Goal: Task Accomplishment & Management: Manage account settings

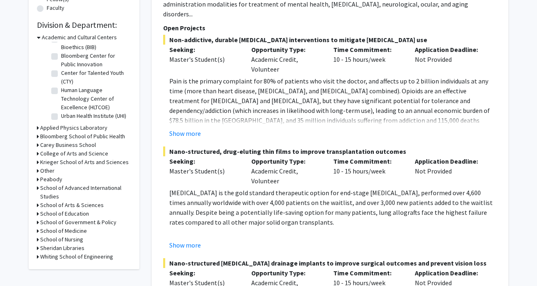
scroll to position [233, 0]
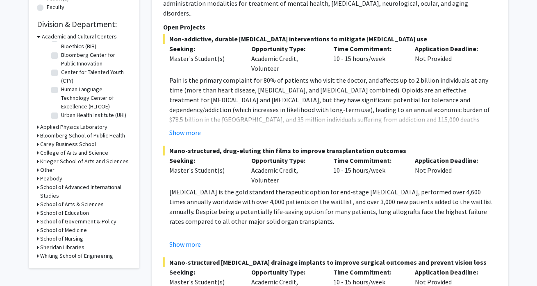
click at [76, 230] on h3 "School of Medicine" at bounding box center [63, 230] width 47 height 9
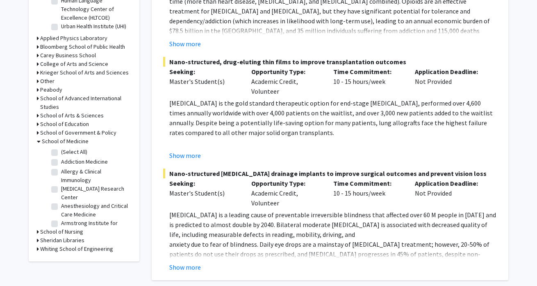
scroll to position [323, 0]
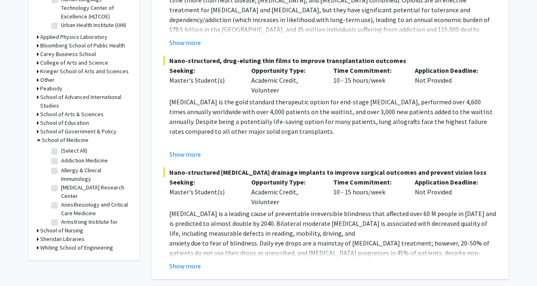
click at [61, 152] on label "(Select All)" at bounding box center [74, 151] width 26 height 9
click at [61, 152] on input "(Select All)" at bounding box center [63, 149] width 5 height 5
checkbox input "true"
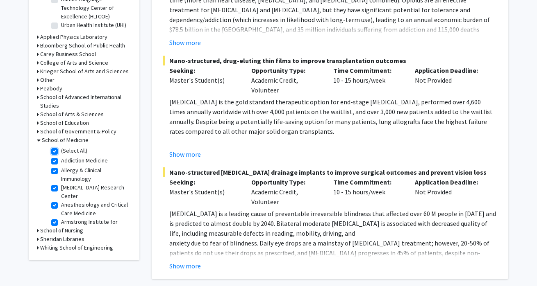
checkbox input "true"
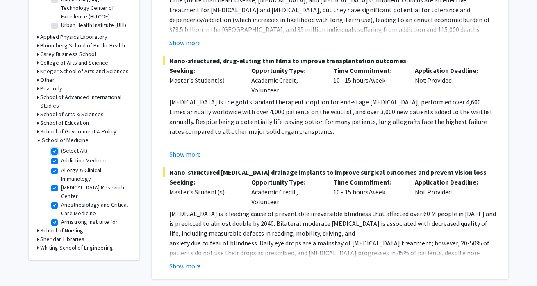
checkbox input "true"
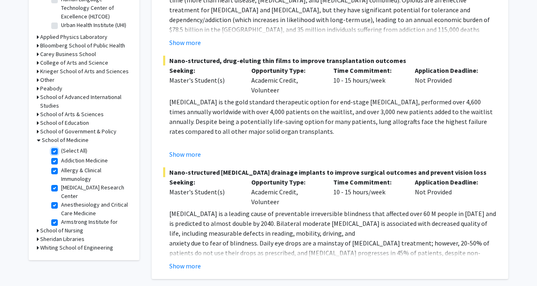
checkbox input "true"
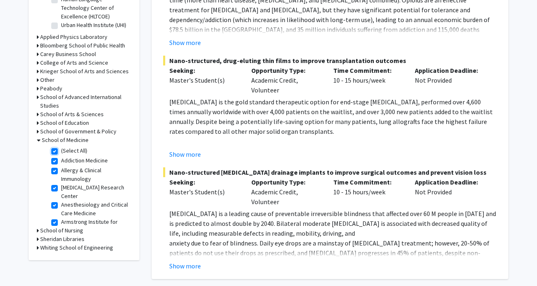
checkbox input "true"
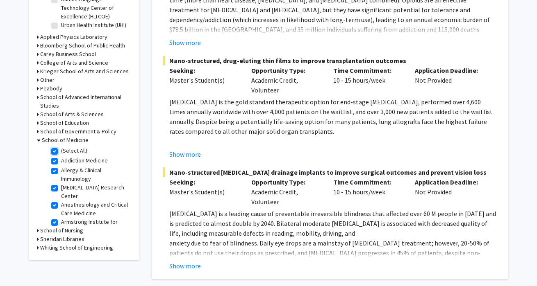
checkbox input "true"
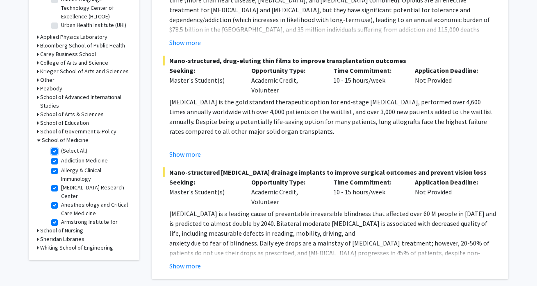
checkbox input "true"
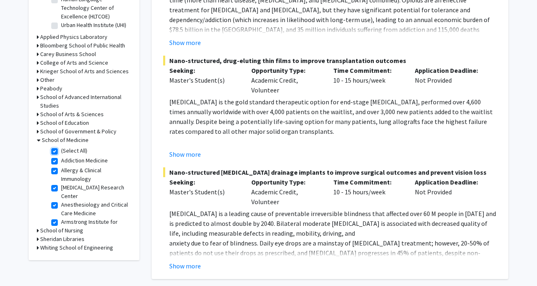
checkbox input "true"
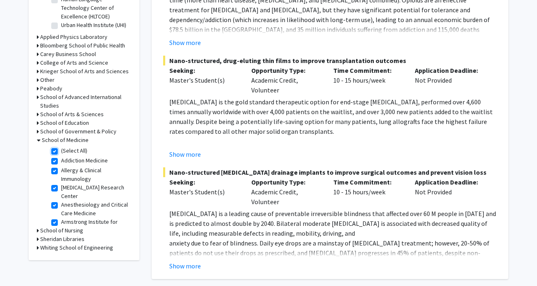
checkbox input "true"
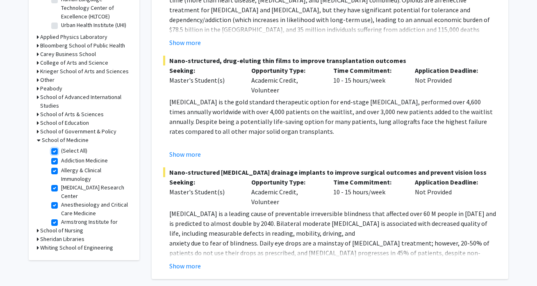
checkbox input "true"
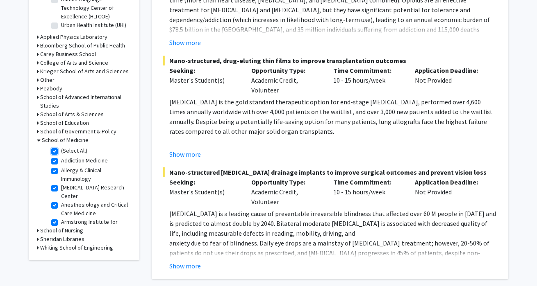
checkbox input "true"
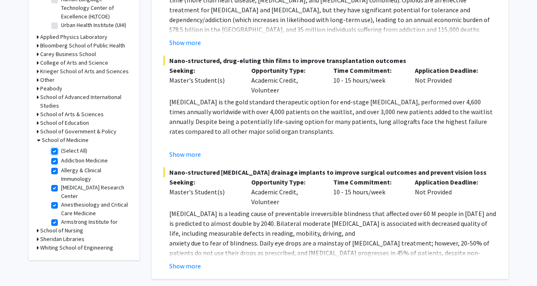
checkbox input "true"
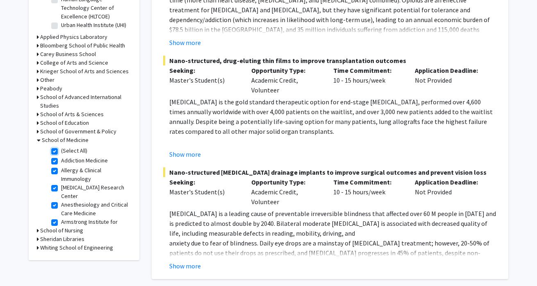
checkbox input "true"
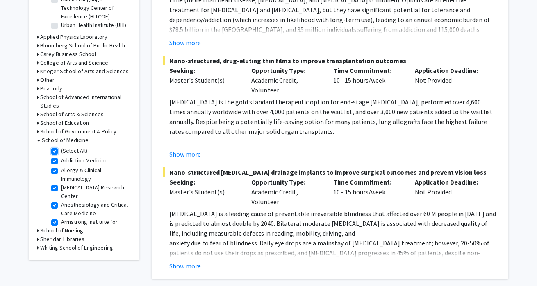
checkbox input "true"
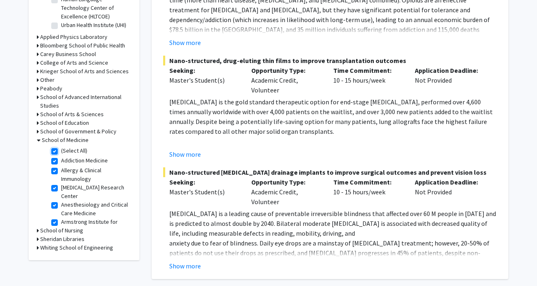
checkbox input "true"
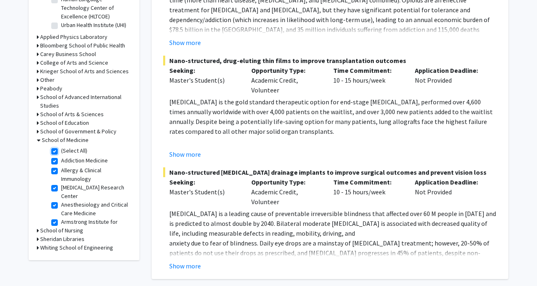
checkbox input "true"
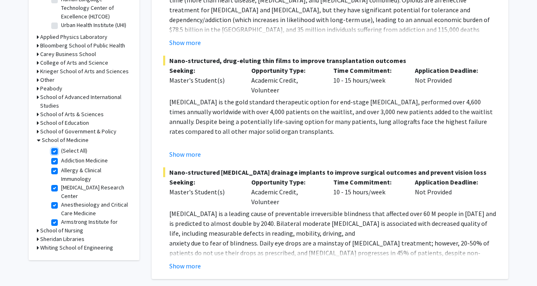
checkbox input "true"
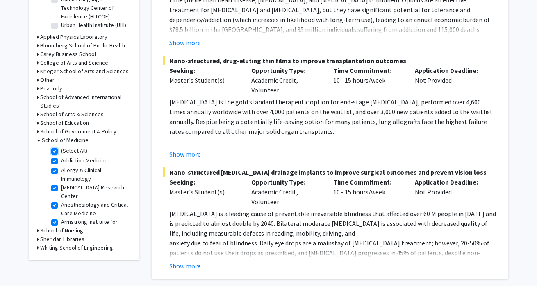
checkbox input "true"
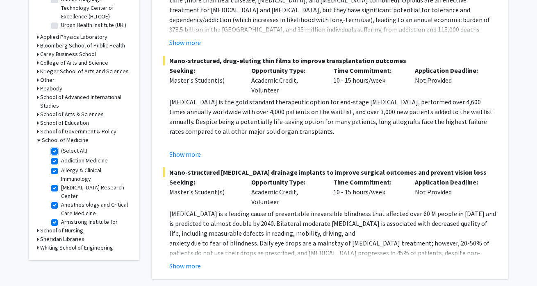
checkbox input "true"
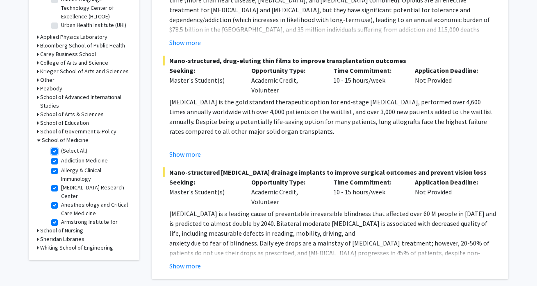
checkbox input "true"
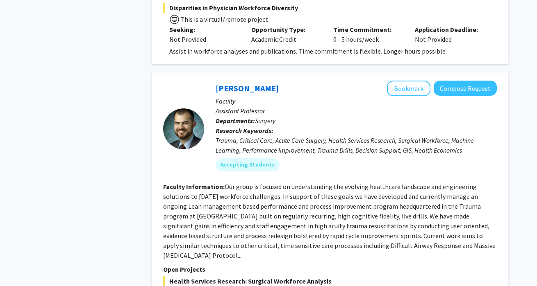
scroll to position [843, 0]
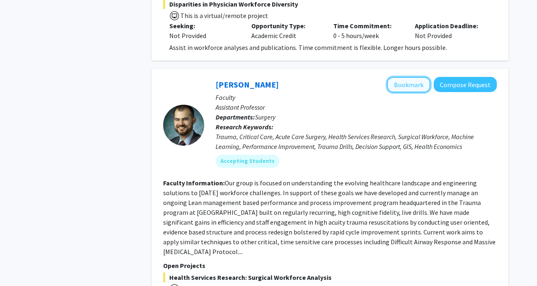
click at [426, 77] on button "Bookmark" at bounding box center [408, 85] width 43 height 16
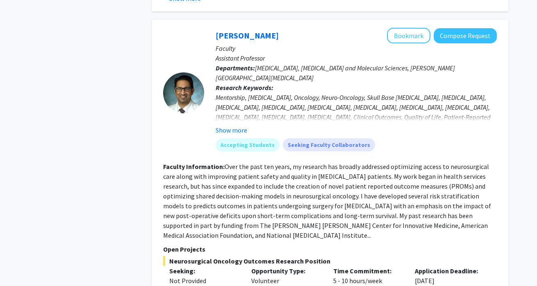
scroll to position [1533, 0]
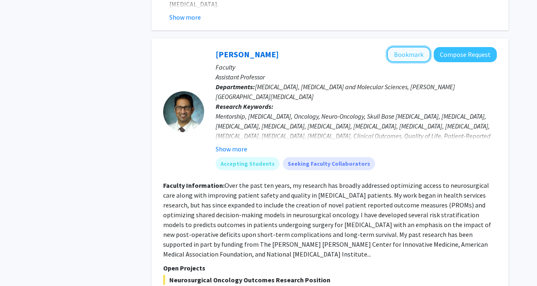
click at [407, 47] on button "Bookmark" at bounding box center [408, 55] width 43 height 16
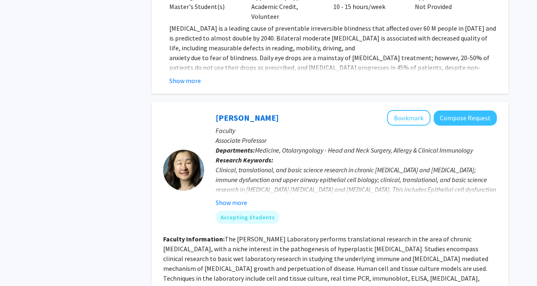
scroll to position [3246, 0]
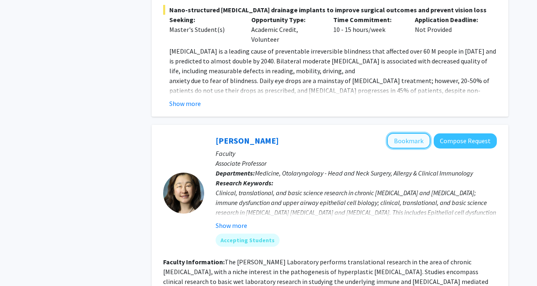
click at [419, 133] on button "Bookmark" at bounding box center [408, 141] width 43 height 16
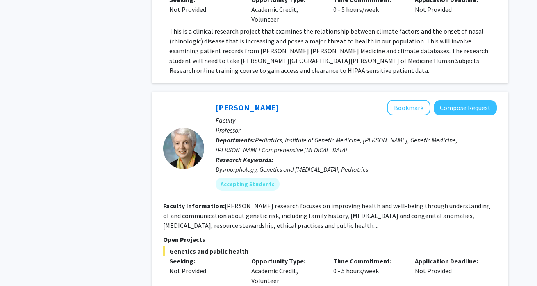
scroll to position [3699, 0]
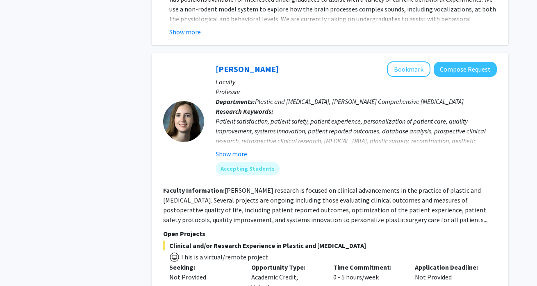
scroll to position [658, 0]
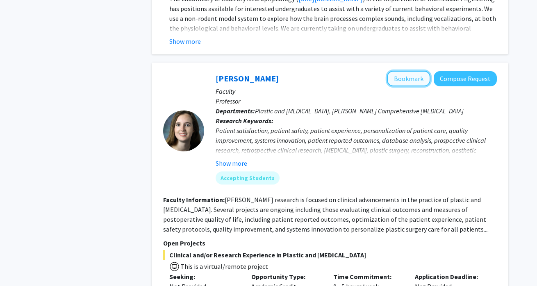
click at [421, 71] on button "Bookmark" at bounding box center [408, 79] width 43 height 16
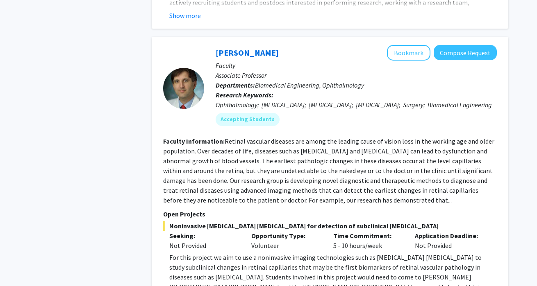
scroll to position [1336, 0]
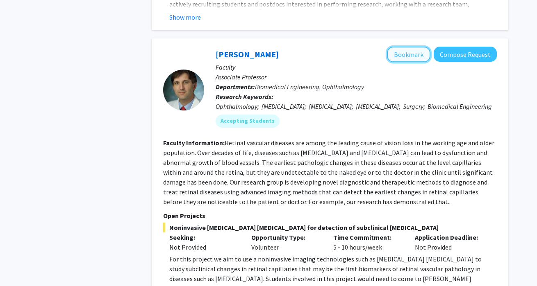
click at [404, 47] on button "Bookmark" at bounding box center [408, 55] width 43 height 16
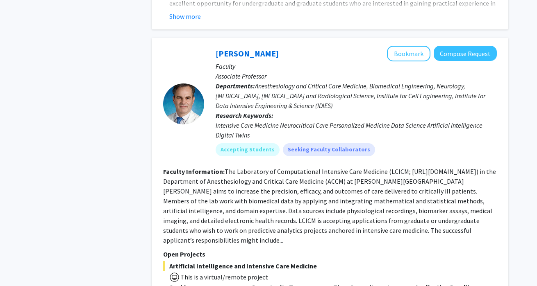
scroll to position [1604, 0]
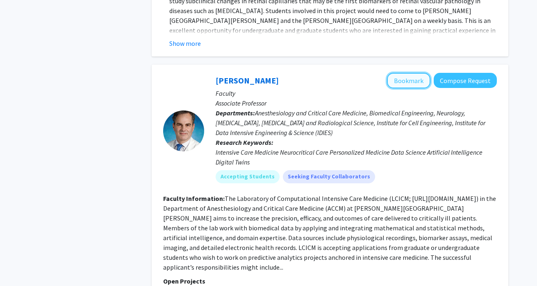
click at [412, 73] on button "Bookmark" at bounding box center [408, 81] width 43 height 16
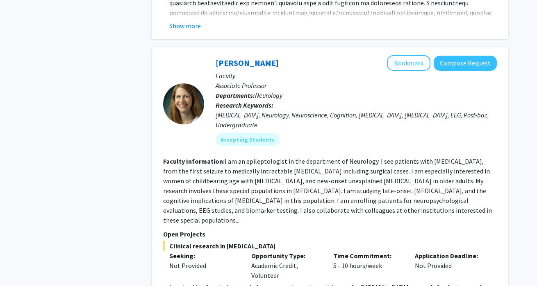
scroll to position [2609, 0]
click at [417, 56] on button "Bookmark" at bounding box center [408, 64] width 43 height 16
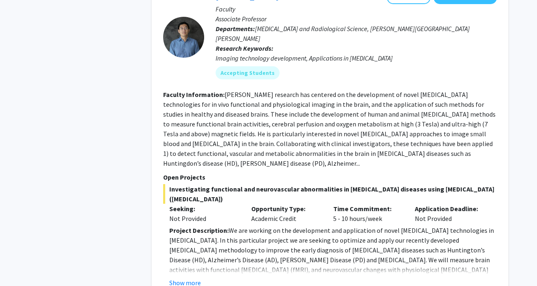
scroll to position [2989, 0]
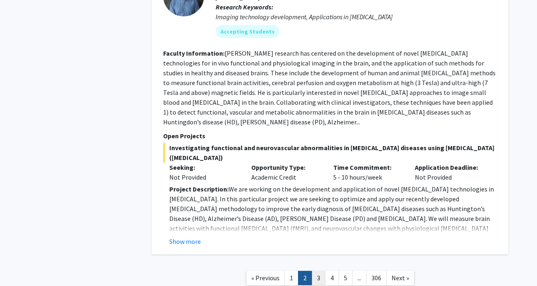
click at [320, 271] on link "3" at bounding box center [318, 278] width 14 height 14
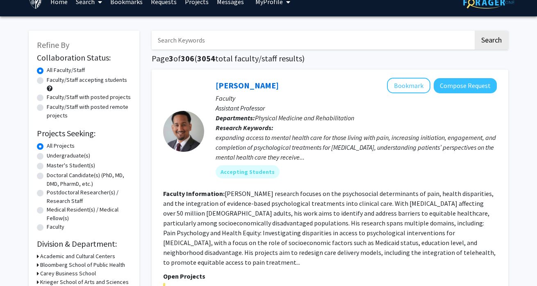
scroll to position [12, 0]
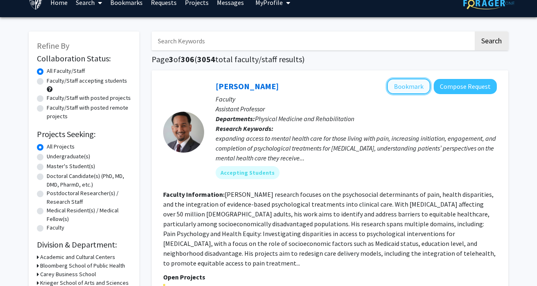
click at [414, 86] on button "Bookmark" at bounding box center [408, 87] width 43 height 16
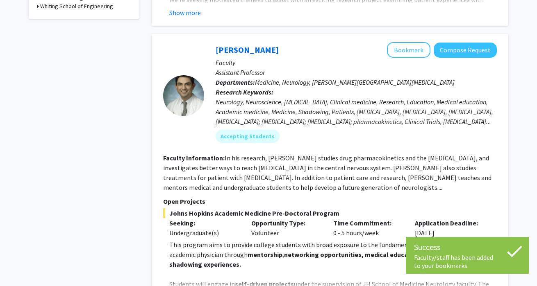
scroll to position [412, 0]
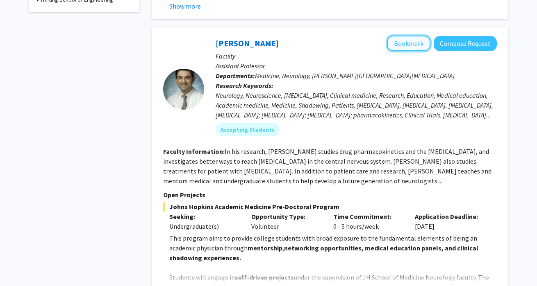
click at [412, 36] on button "Bookmark" at bounding box center [408, 44] width 43 height 16
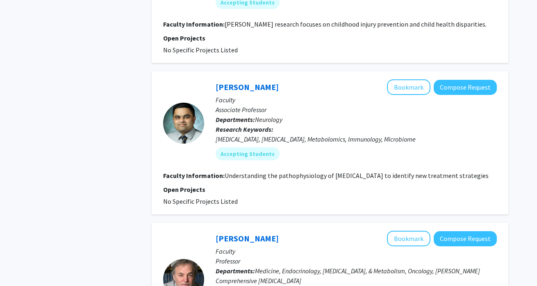
scroll to position [1452, 0]
click at [421, 80] on button "Bookmark" at bounding box center [408, 88] width 43 height 16
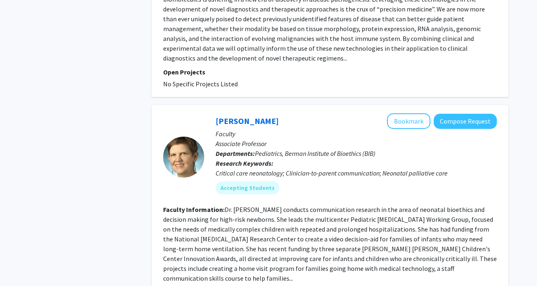
scroll to position [2045, 0]
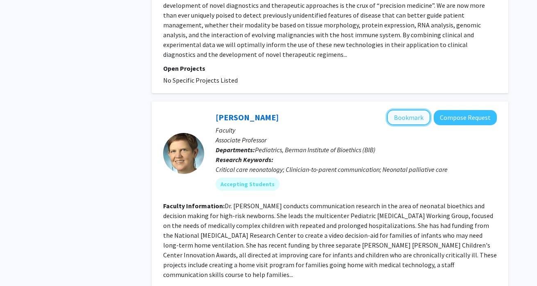
click at [405, 110] on button "Bookmark" at bounding box center [408, 118] width 43 height 16
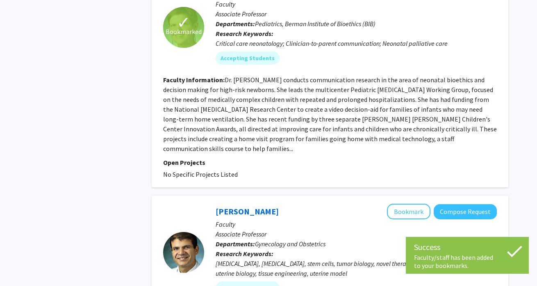
scroll to position [2247, 0]
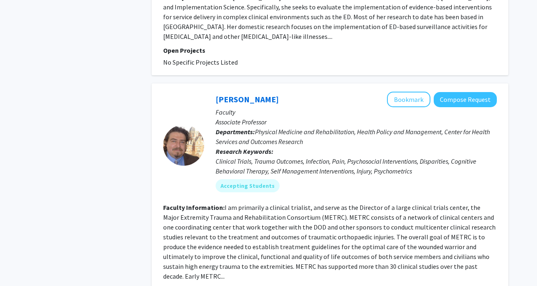
scroll to position [2052, 0]
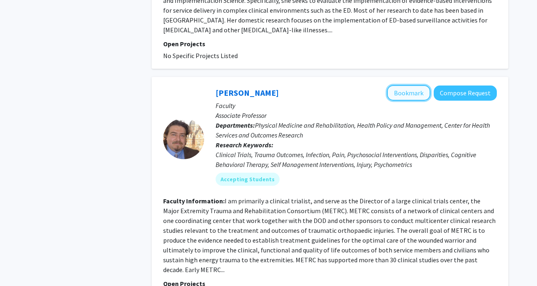
click at [413, 85] on button "Bookmark" at bounding box center [408, 93] width 43 height 16
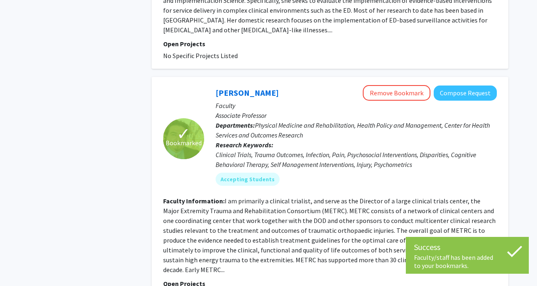
scroll to position [2126, 0]
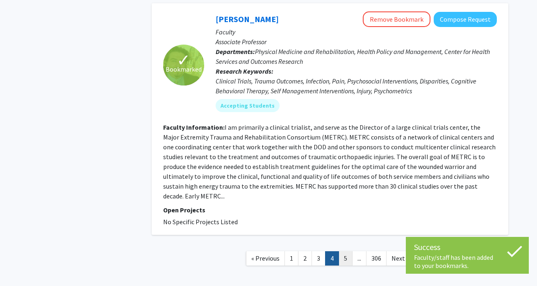
click at [347, 252] on link "5" at bounding box center [345, 259] width 14 height 14
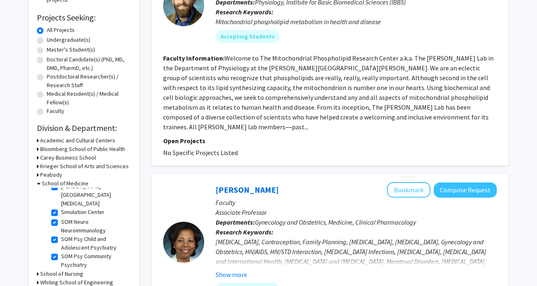
scroll to position [1271, 0]
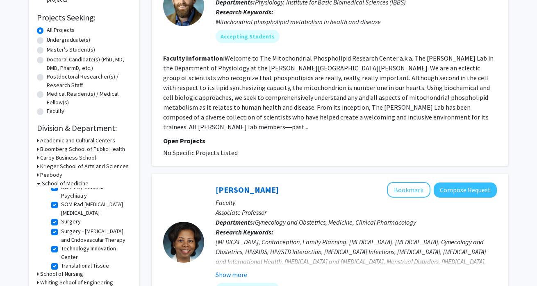
checkbox input "false"
checkbox input "true"
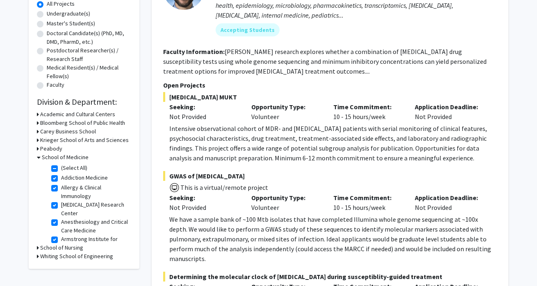
scroll to position [154, 0]
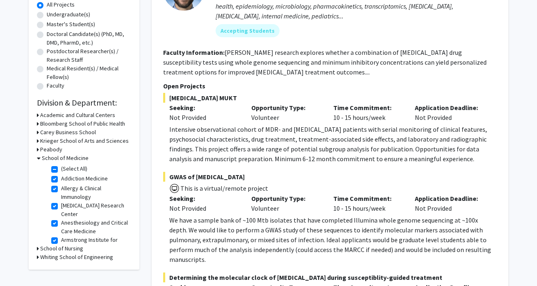
click at [61, 172] on label "(Select All)" at bounding box center [74, 169] width 26 height 9
click at [61, 170] on input "(Select All)" at bounding box center [63, 167] width 5 height 5
checkbox input "false"
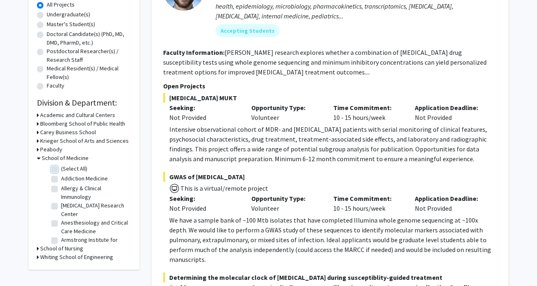
checkbox input "false"
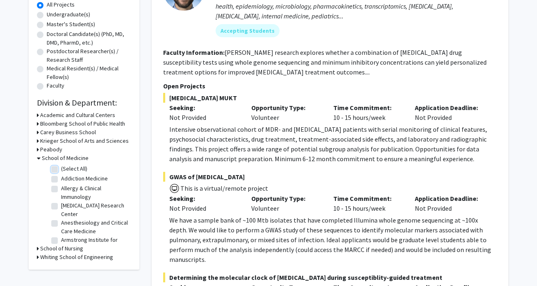
checkbox input "false"
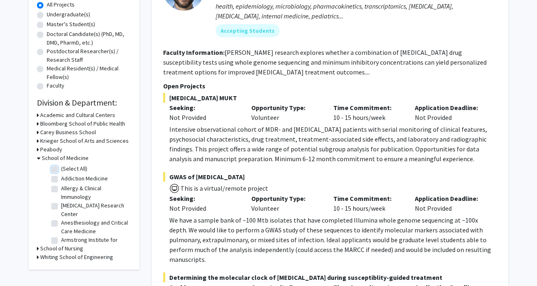
checkbox input "false"
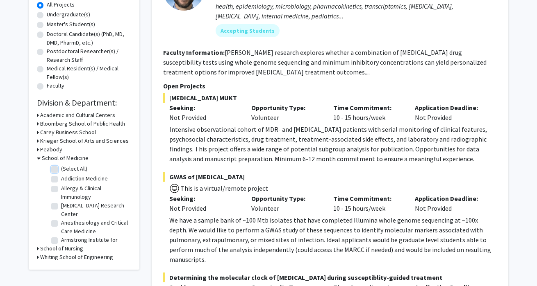
checkbox input "false"
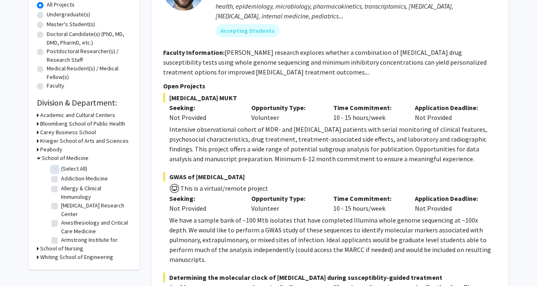
checkbox input "false"
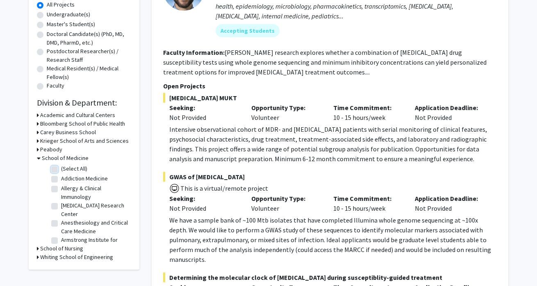
checkbox input "false"
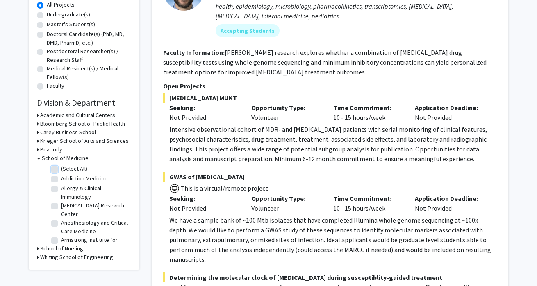
checkbox input "false"
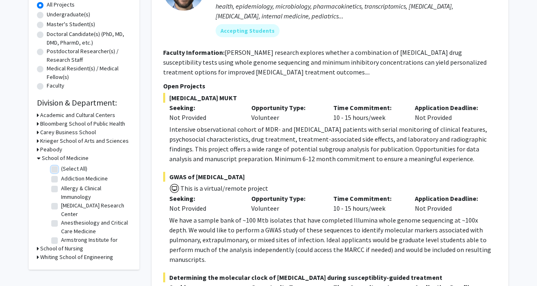
checkbox input "false"
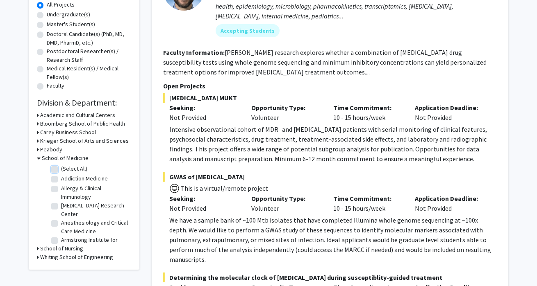
checkbox input "false"
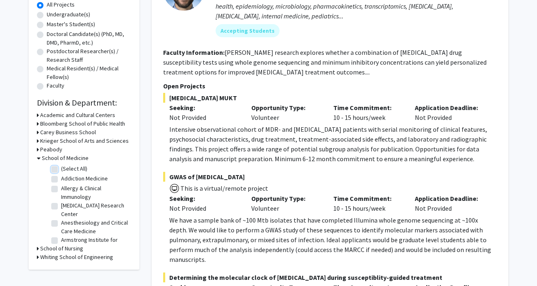
checkbox input "false"
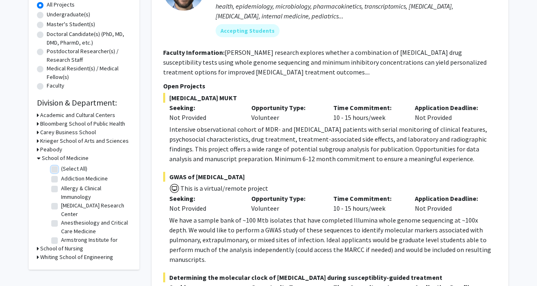
checkbox input "false"
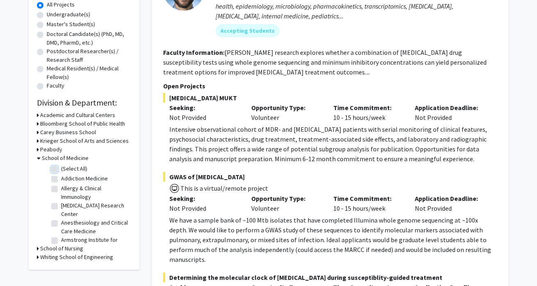
checkbox input "false"
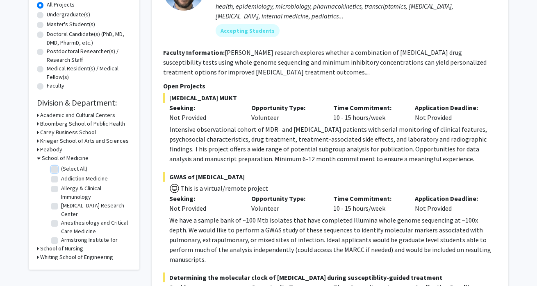
checkbox input "false"
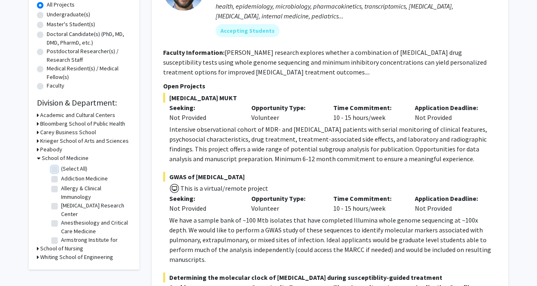
checkbox input "false"
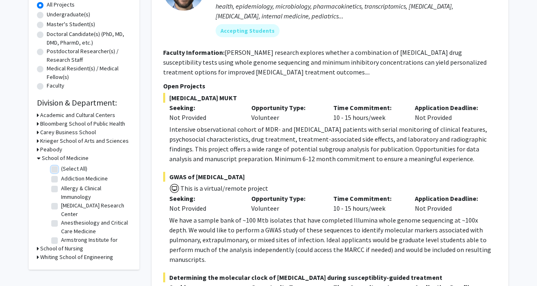
checkbox input "false"
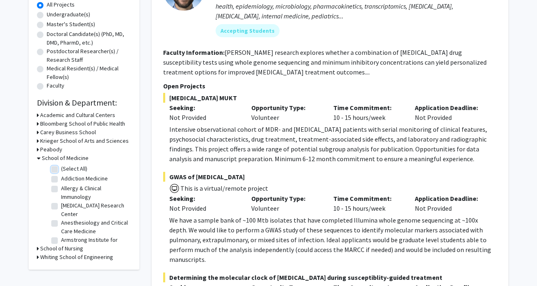
checkbox input "false"
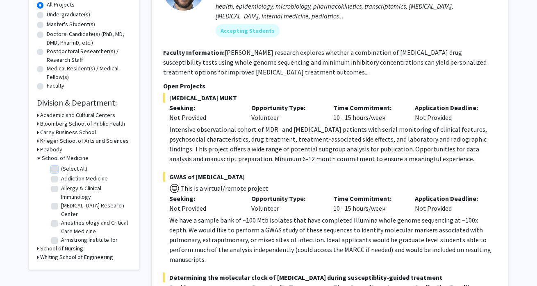
checkbox input "false"
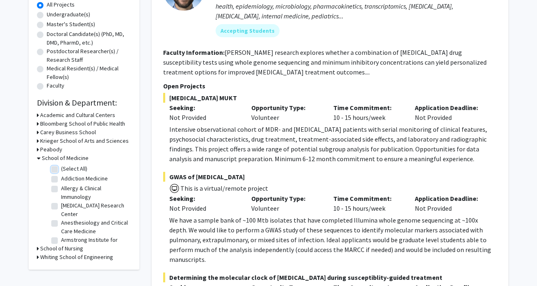
checkbox input "false"
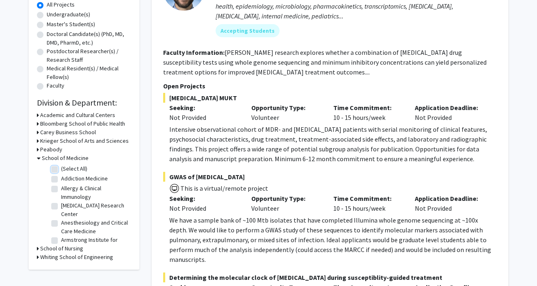
checkbox input "false"
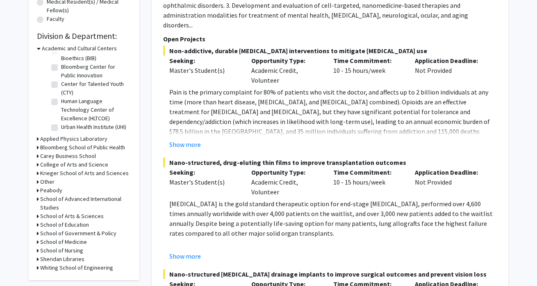
scroll to position [225, 0]
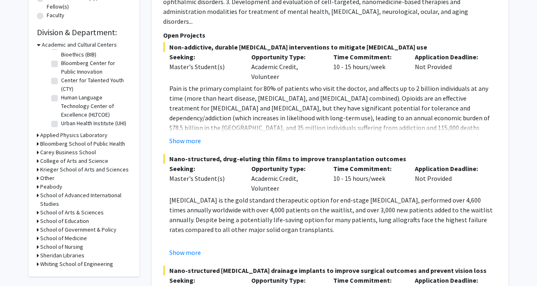
click at [67, 240] on h3 "School of Medicine" at bounding box center [63, 238] width 47 height 9
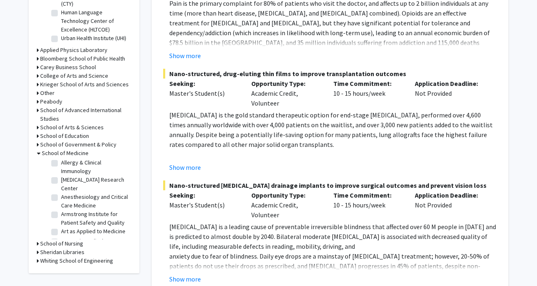
scroll to position [24, 0]
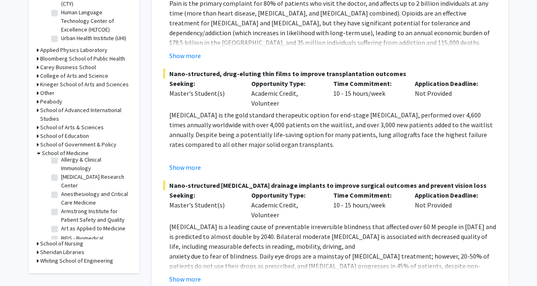
click at [58, 179] on fg-checkbox "[MEDICAL_DATA] Research Center [MEDICAL_DATA] Research Center" at bounding box center [90, 181] width 78 height 17
click at [61, 180] on label "[MEDICAL_DATA] Research Center" at bounding box center [95, 181] width 68 height 17
click at [61, 178] on input "[MEDICAL_DATA] Research Center" at bounding box center [63, 175] width 5 height 5
checkbox input "true"
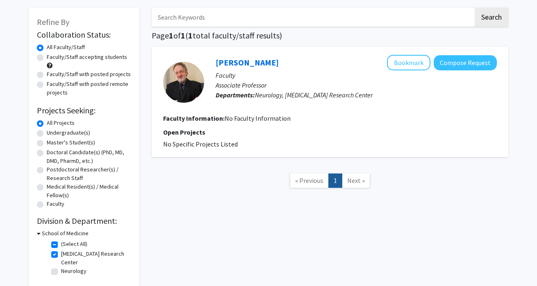
scroll to position [80, 0]
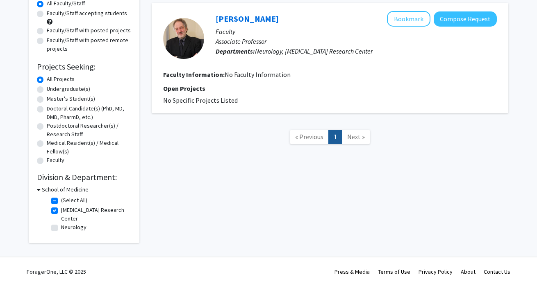
click at [66, 190] on h3 "School of Medicine" at bounding box center [65, 190] width 47 height 9
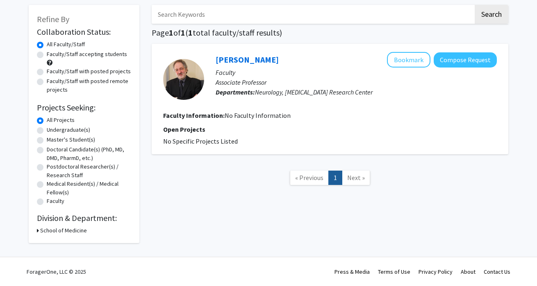
click at [64, 227] on h3 "School of Medicine" at bounding box center [63, 231] width 47 height 9
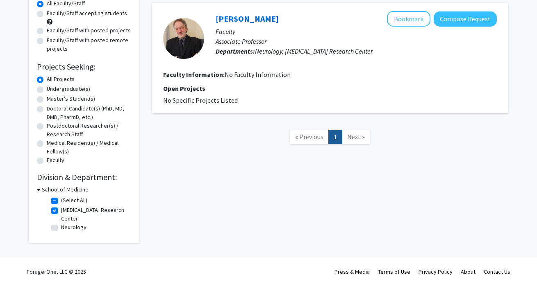
click at [61, 228] on label "Neurology" at bounding box center [73, 227] width 25 height 9
click at [61, 228] on input "Neurology" at bounding box center [63, 225] width 5 height 5
checkbox input "true"
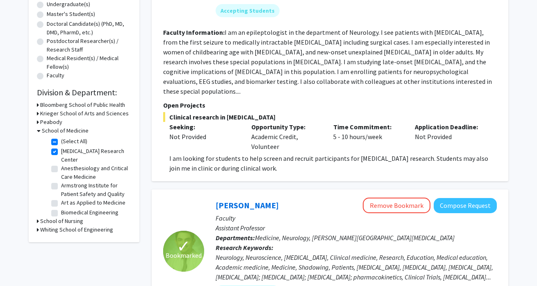
scroll to position [164, 0]
click at [61, 170] on label "Anesthesiology and Critical Care Medicine" at bounding box center [95, 173] width 68 height 17
click at [61, 170] on input "Anesthesiology and Critical Care Medicine" at bounding box center [63, 167] width 5 height 5
checkbox input "true"
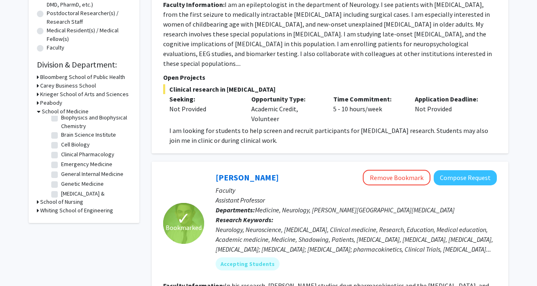
click at [61, 166] on label "Emergency Medicine" at bounding box center [86, 164] width 51 height 9
click at [61, 166] on input "Emergency Medicine" at bounding box center [63, 162] width 5 height 5
checkbox input "true"
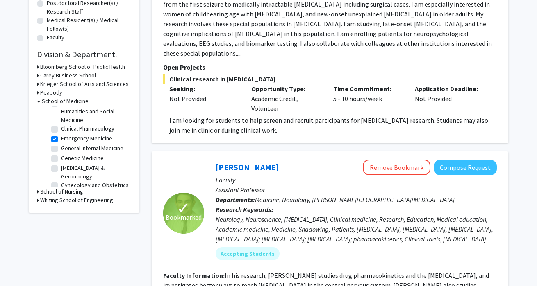
click at [61, 150] on label "General Internal Medicine" at bounding box center [92, 148] width 62 height 9
click at [61, 150] on input "General Internal Medicine" at bounding box center [63, 146] width 5 height 5
checkbox input "true"
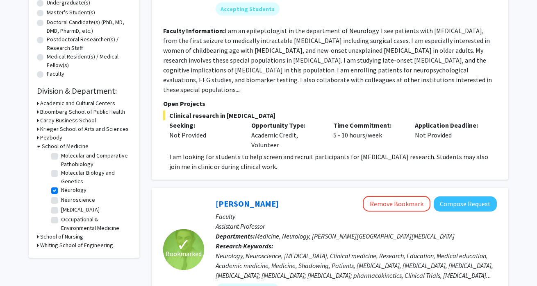
click at [58, 206] on fg-checkbox "[MEDICAL_DATA] [MEDICAL_DATA]" at bounding box center [90, 211] width 78 height 10
click at [61, 206] on label "[MEDICAL_DATA]" at bounding box center [80, 210] width 39 height 9
click at [61, 206] on input "[MEDICAL_DATA]" at bounding box center [63, 208] width 5 height 5
checkbox input "true"
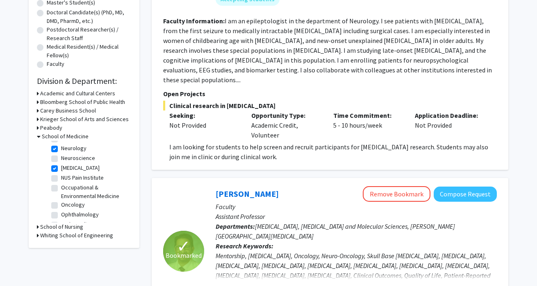
scroll to position [483, 0]
click at [61, 220] on label "Orthopedic Surgery" at bounding box center [85, 224] width 49 height 9
click at [61, 220] on input "Orthopedic Surgery" at bounding box center [63, 222] width 5 height 5
checkbox input "true"
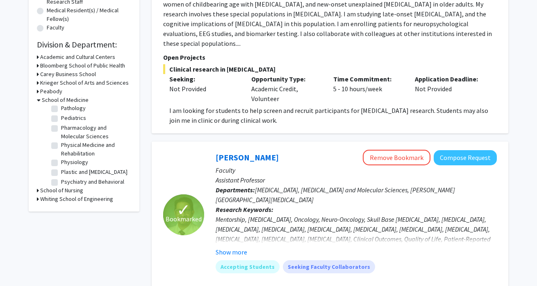
scroll to position [620, 0]
click at [61, 166] on label "Plastic and [MEDICAL_DATA]" at bounding box center [94, 170] width 66 height 9
click at [61, 166] on input "Plastic and [MEDICAL_DATA]" at bounding box center [63, 168] width 5 height 5
checkbox input "true"
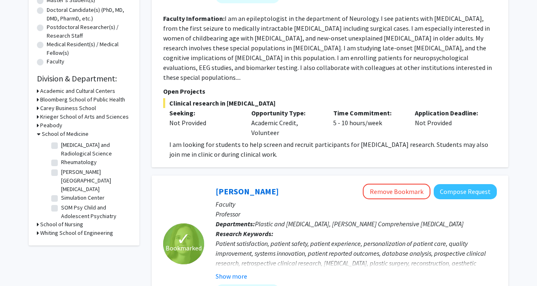
scroll to position [817, 0]
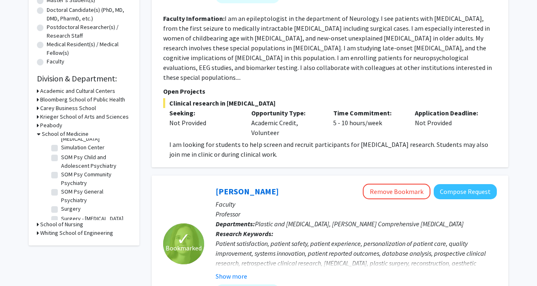
click at [61, 215] on label "Surgery - [MEDICAL_DATA] and Endovascular Therapy" at bounding box center [95, 223] width 68 height 17
click at [61, 215] on input "Surgery - [MEDICAL_DATA] and Endovascular Therapy" at bounding box center [63, 217] width 5 height 5
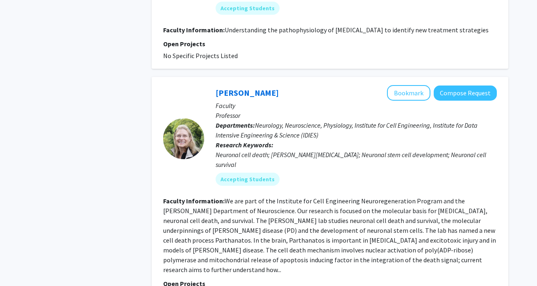
scroll to position [2172, 0]
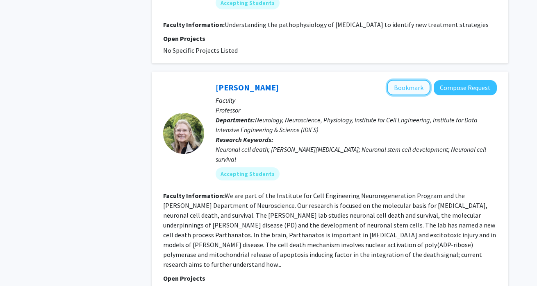
click at [413, 80] on button "Bookmark" at bounding box center [408, 88] width 43 height 16
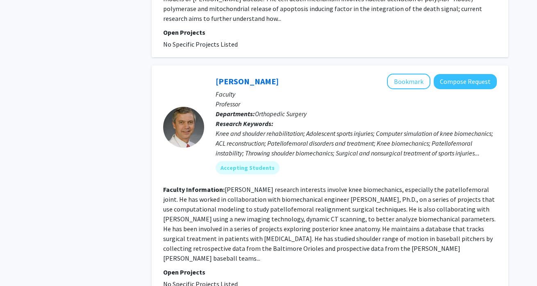
scroll to position [2419, 0]
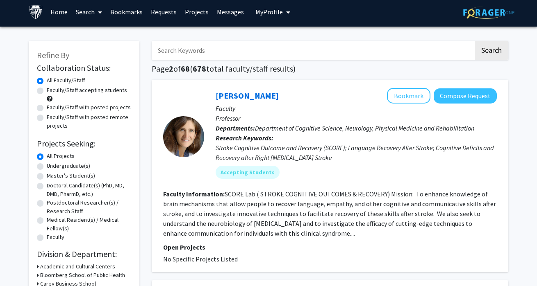
scroll to position [2, 0]
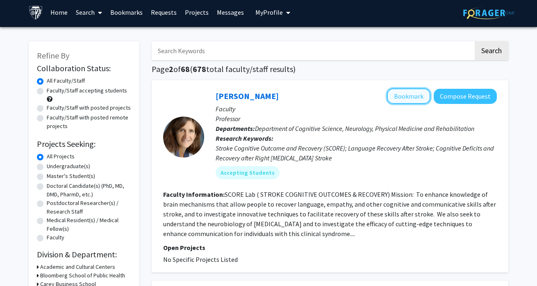
click at [409, 97] on button "Bookmark" at bounding box center [408, 97] width 43 height 16
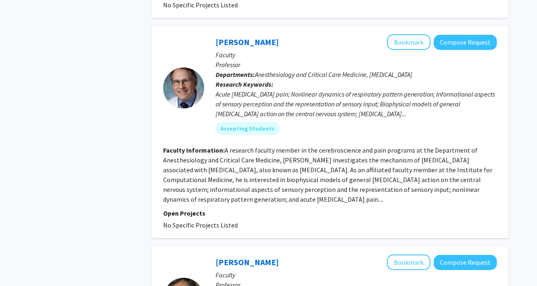
scroll to position [429, 0]
click at [411, 45] on button "Bookmark" at bounding box center [408, 42] width 43 height 16
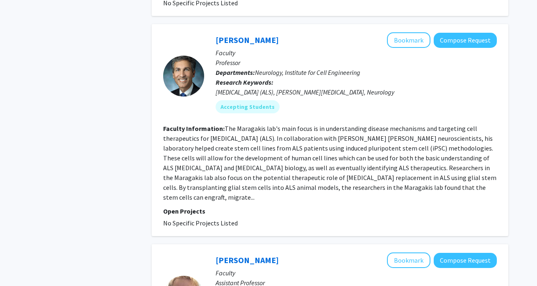
scroll to position [870, 0]
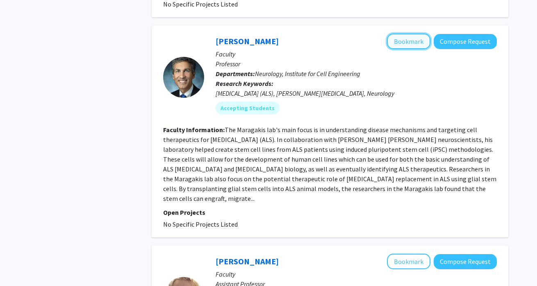
click at [408, 34] on button "Bookmark" at bounding box center [408, 42] width 43 height 16
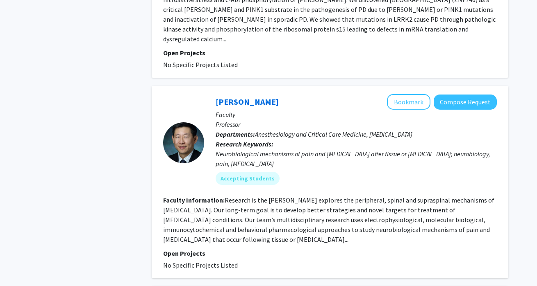
scroll to position [1703, 0]
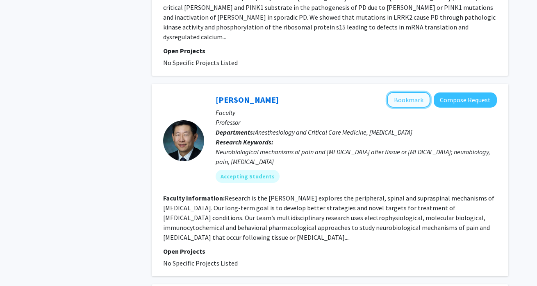
click at [420, 92] on button "Bookmark" at bounding box center [408, 100] width 43 height 16
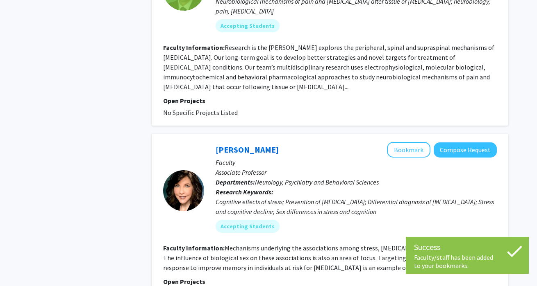
scroll to position [1870, 0]
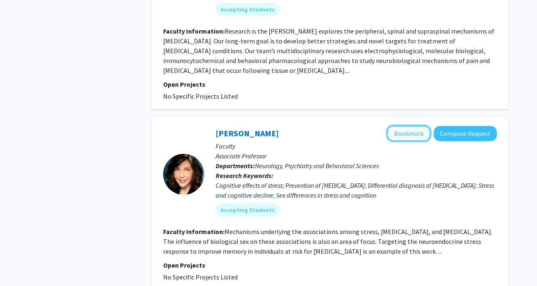
click at [408, 126] on button "Bookmark" at bounding box center [408, 134] width 43 height 16
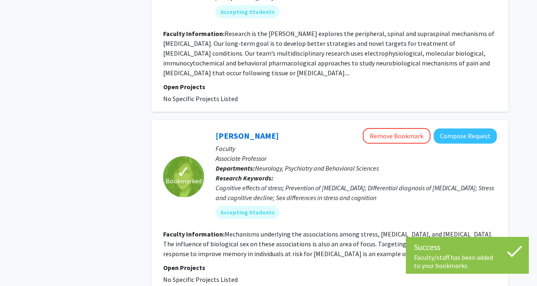
scroll to position [1887, 0]
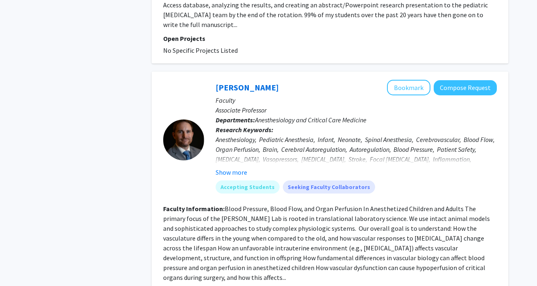
scroll to position [486, 0]
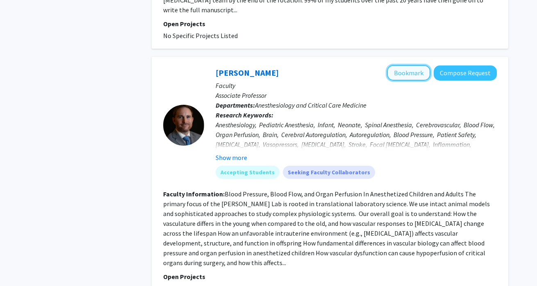
click at [418, 65] on button "Bookmark" at bounding box center [408, 73] width 43 height 16
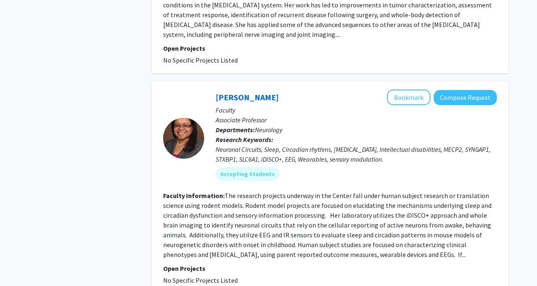
scroll to position [1140, 0]
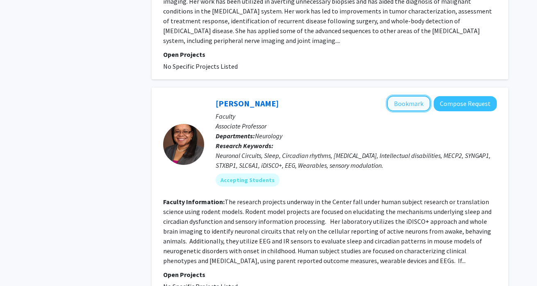
click at [421, 96] on button "Bookmark" at bounding box center [408, 104] width 43 height 16
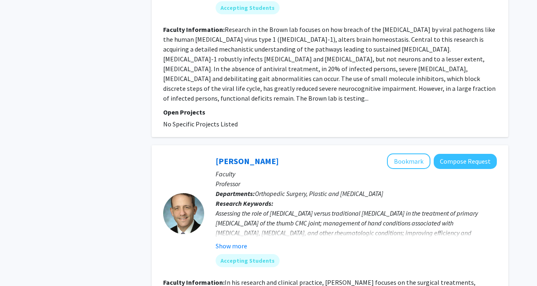
scroll to position [1545, 0]
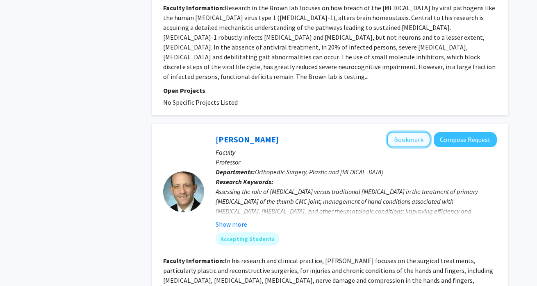
click at [406, 132] on button "Bookmark" at bounding box center [408, 140] width 43 height 16
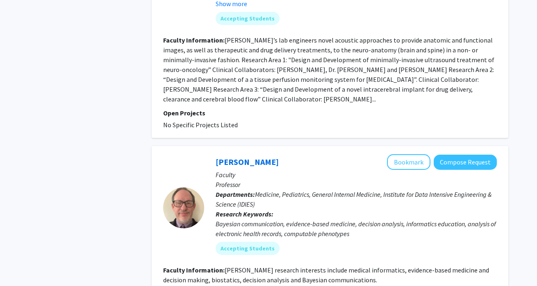
scroll to position [2031, 0]
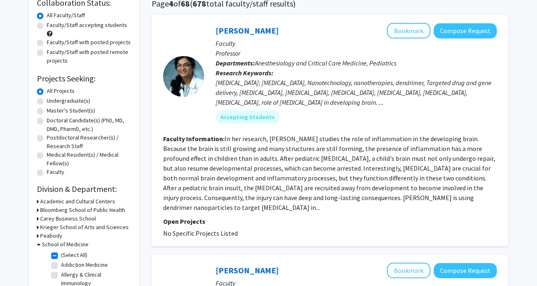
scroll to position [70, 0]
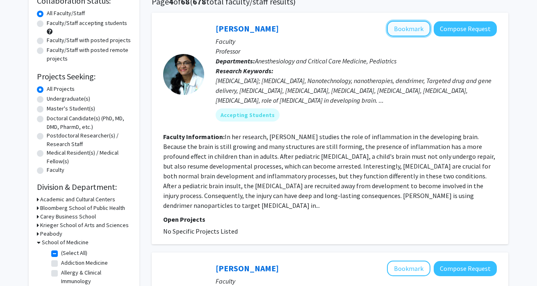
click at [412, 36] on button "Bookmark" at bounding box center [408, 29] width 43 height 16
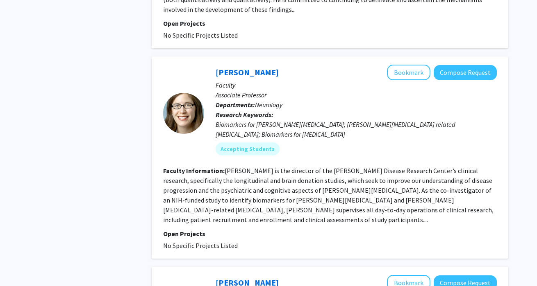
scroll to position [683, 0]
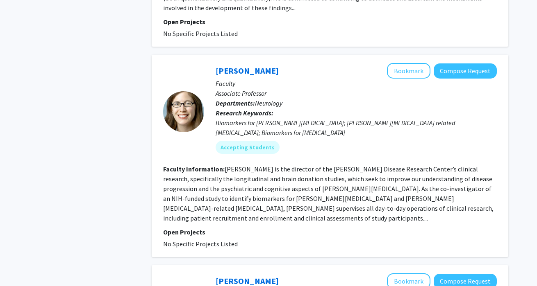
click at [414, 79] on p "Faculty" at bounding box center [356, 84] width 281 height 10
click at [413, 67] on button "Bookmark" at bounding box center [408, 71] width 43 height 16
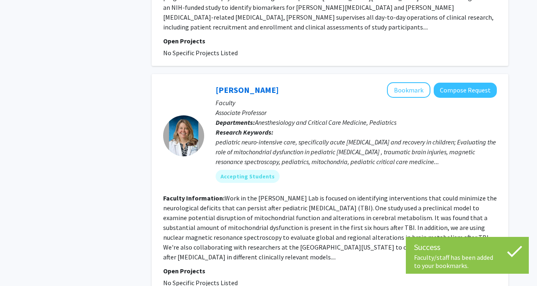
scroll to position [880, 0]
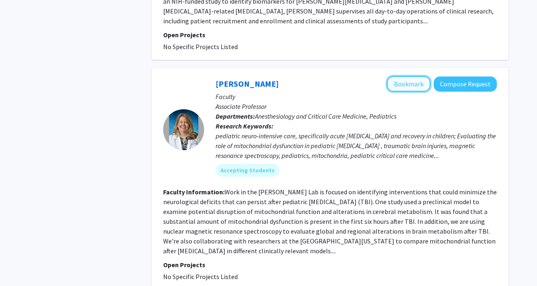
click at [410, 76] on button "Bookmark" at bounding box center [408, 84] width 43 height 16
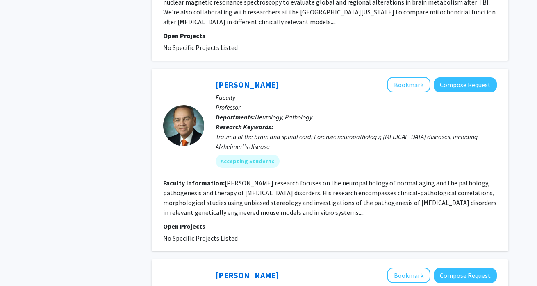
scroll to position [1111, 0]
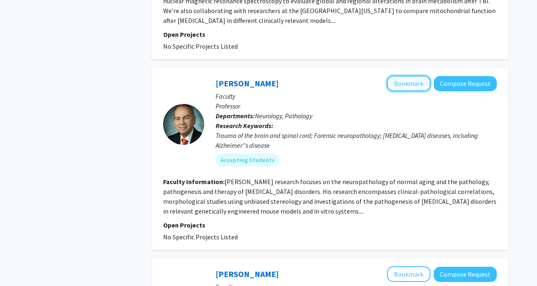
click at [415, 76] on button "Bookmark" at bounding box center [408, 84] width 43 height 16
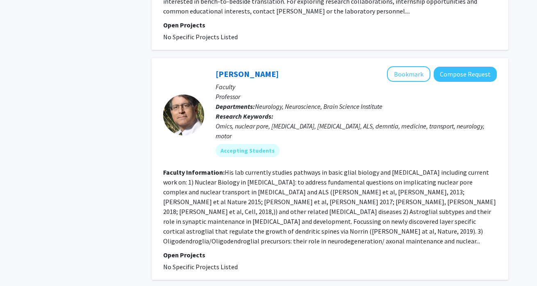
scroll to position [1997, 0]
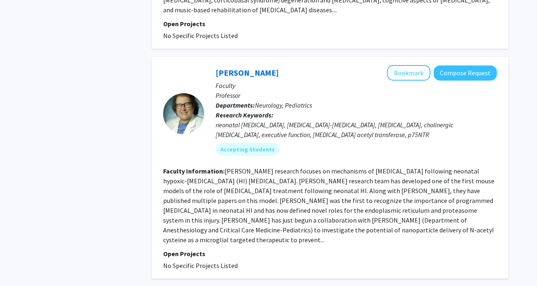
scroll to position [638, 0]
click at [408, 75] on button "Bookmark" at bounding box center [408, 73] width 43 height 16
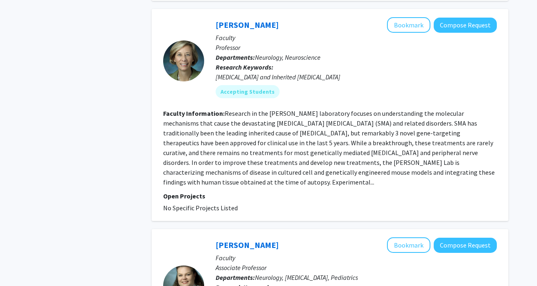
scroll to position [914, 0]
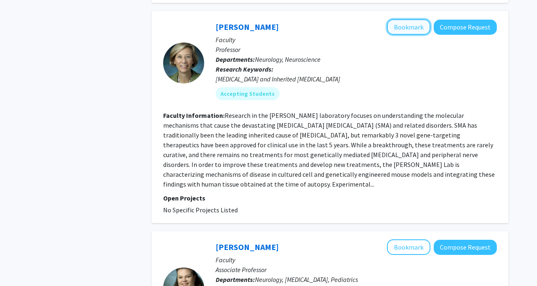
click at [412, 19] on button "Bookmark" at bounding box center [408, 27] width 43 height 16
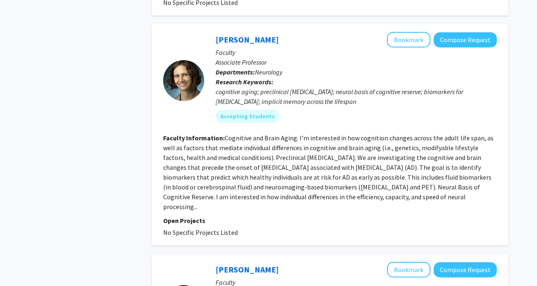
scroll to position [1350, 0]
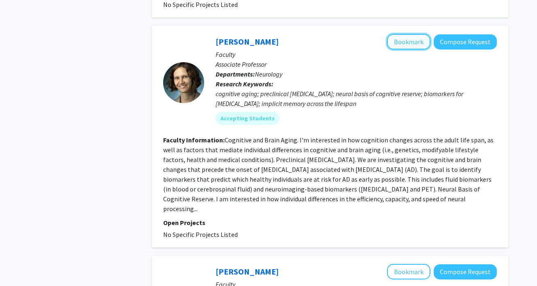
click at [419, 37] on button "Bookmark" at bounding box center [408, 42] width 43 height 16
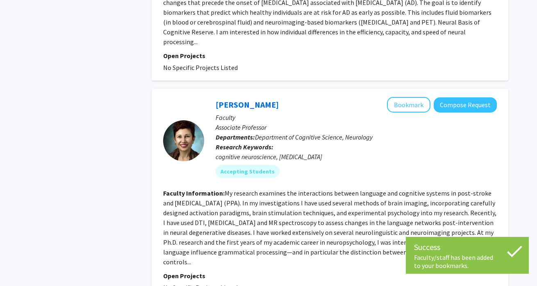
scroll to position [1532, 0]
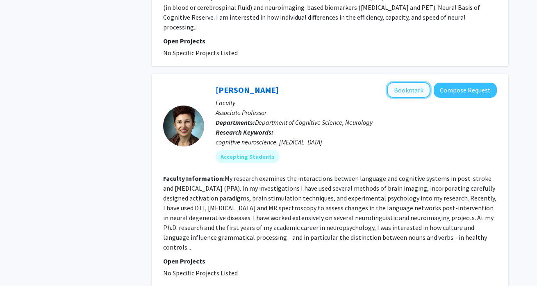
click at [404, 82] on button "Bookmark" at bounding box center [408, 90] width 43 height 16
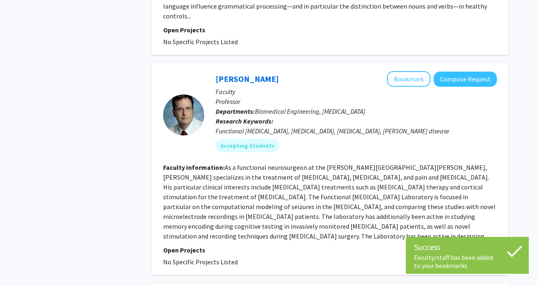
scroll to position [1769, 0]
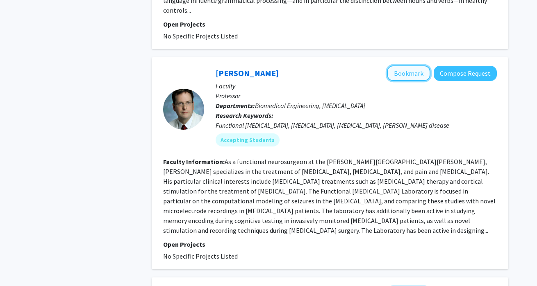
click at [410, 66] on button "Bookmark" at bounding box center [408, 74] width 43 height 16
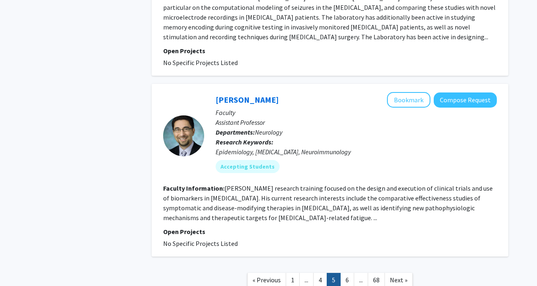
scroll to position [1964, 0]
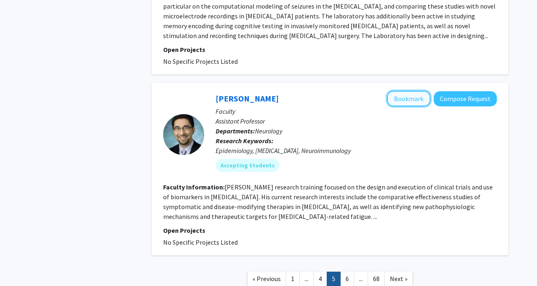
click at [405, 91] on button "Bookmark" at bounding box center [408, 99] width 43 height 16
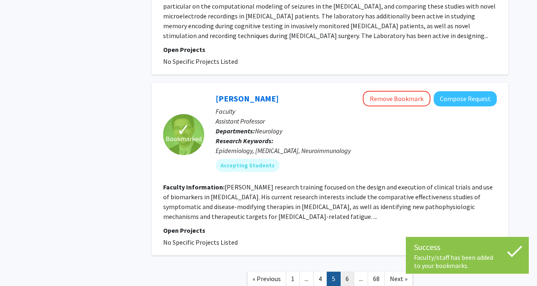
click at [348, 272] on link "6" at bounding box center [347, 279] width 14 height 14
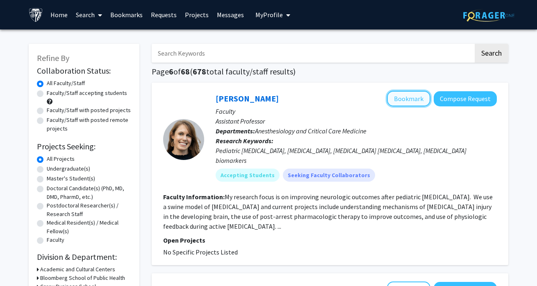
click at [427, 98] on button "Bookmark" at bounding box center [408, 99] width 43 height 16
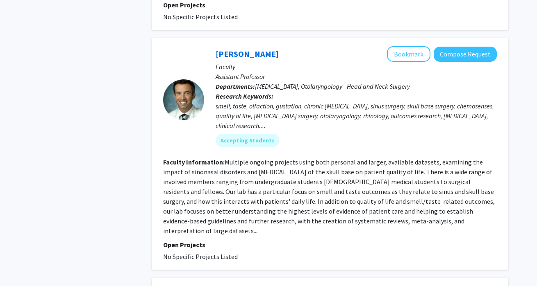
scroll to position [427, 0]
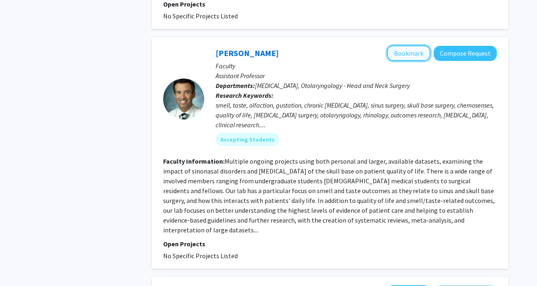
click at [409, 45] on button "Bookmark" at bounding box center [408, 53] width 43 height 16
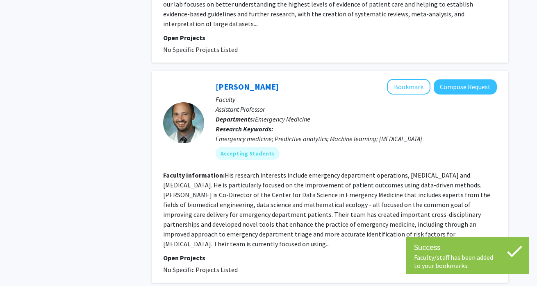
scroll to position [661, 0]
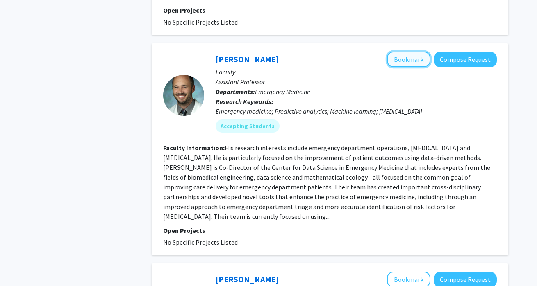
click at [417, 52] on button "Bookmark" at bounding box center [408, 60] width 43 height 16
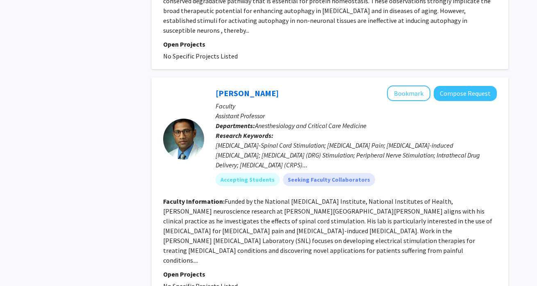
scroll to position [1543, 0]
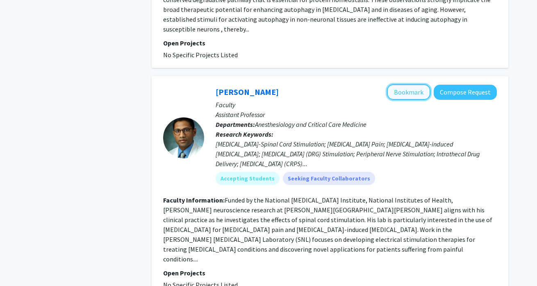
click at [407, 84] on button "Bookmark" at bounding box center [408, 92] width 43 height 16
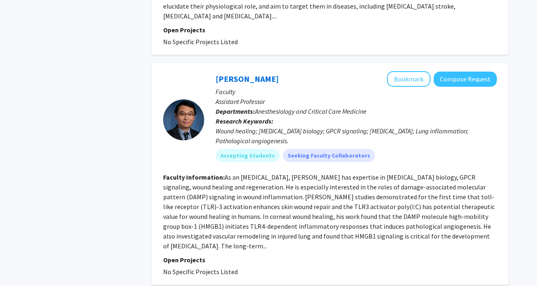
scroll to position [2017, 0]
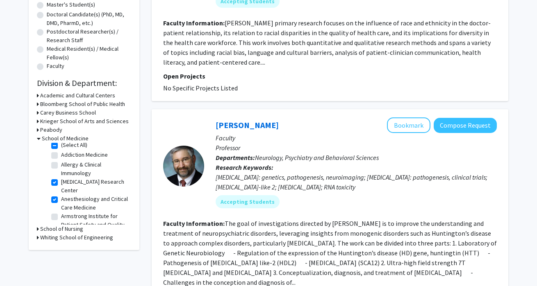
scroll to position [2, 0]
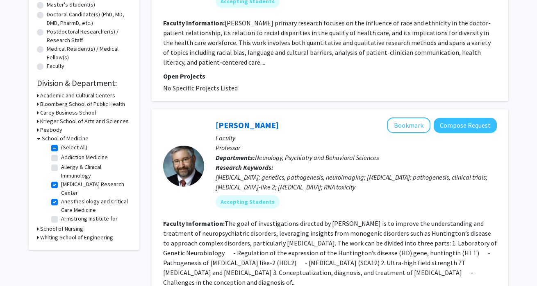
click at [54, 190] on fg-checkbox "[MEDICAL_DATA] Research Center [MEDICAL_DATA] Research Center" at bounding box center [90, 188] width 78 height 17
click at [61, 186] on label "[MEDICAL_DATA] Research Center" at bounding box center [95, 188] width 68 height 17
click at [61, 186] on input "[MEDICAL_DATA] Research Center" at bounding box center [63, 182] width 5 height 5
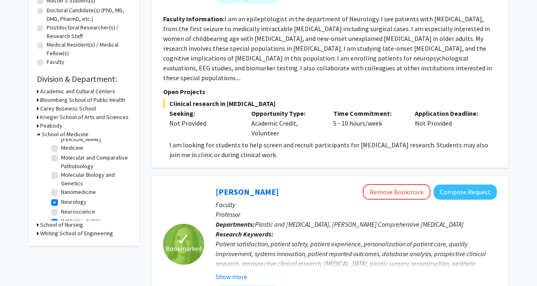
scroll to position [457, 0]
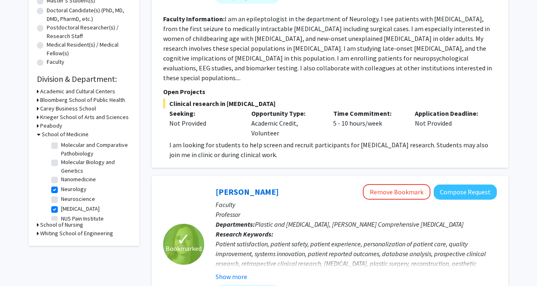
click at [61, 185] on label "Neurology" at bounding box center [73, 189] width 25 height 9
click at [61, 185] on input "Neurology" at bounding box center [63, 187] width 5 height 5
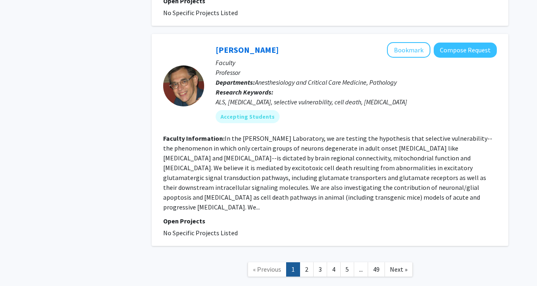
scroll to position [2336, 0]
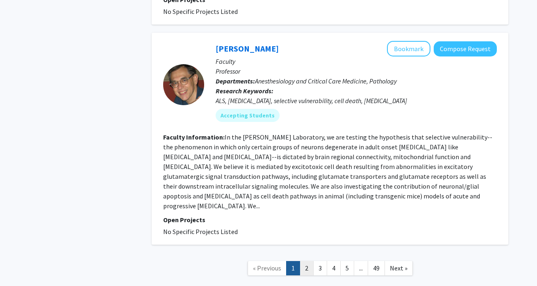
click at [302, 261] on link "2" at bounding box center [307, 268] width 14 height 14
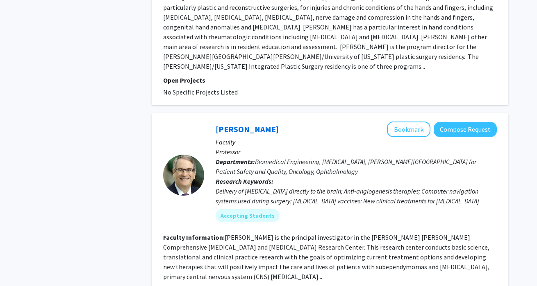
scroll to position [2093, 0]
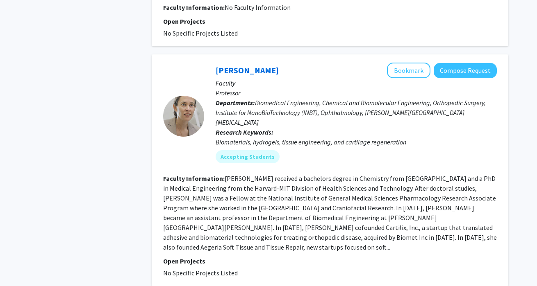
scroll to position [1346, 0]
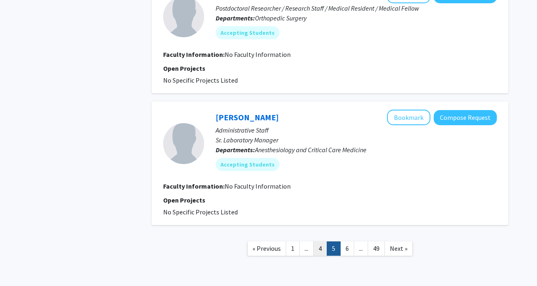
click at [319, 242] on link "4" at bounding box center [320, 249] width 14 height 14
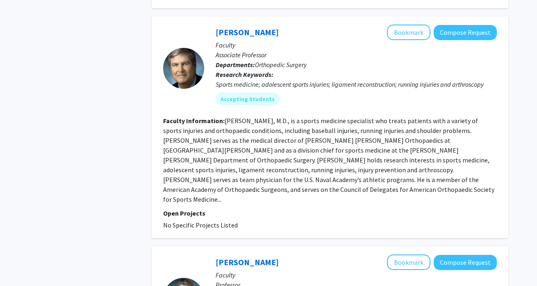
scroll to position [649, 0]
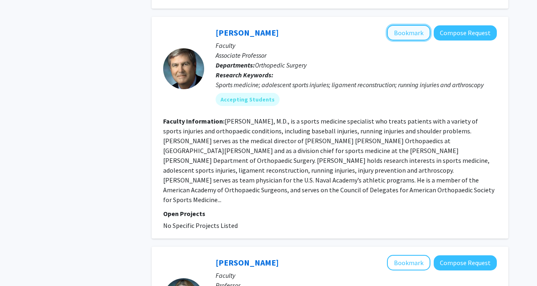
click at [406, 32] on button "Bookmark" at bounding box center [408, 33] width 43 height 16
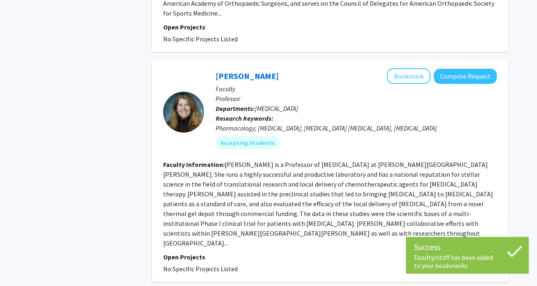
scroll to position [844, 0]
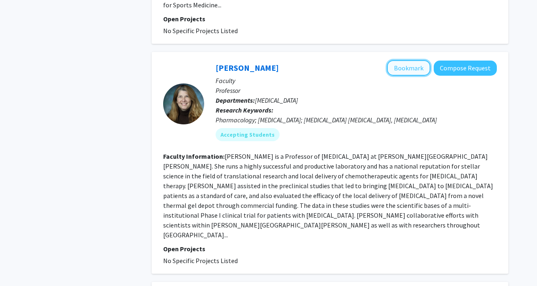
click at [406, 60] on button "Bookmark" at bounding box center [408, 68] width 43 height 16
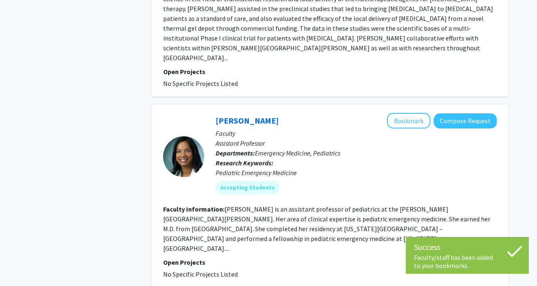
scroll to position [1030, 0]
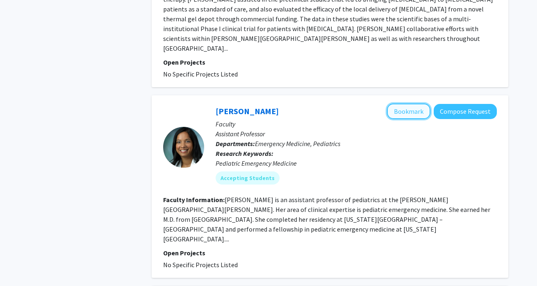
click at [406, 104] on button "Bookmark" at bounding box center [408, 112] width 43 height 16
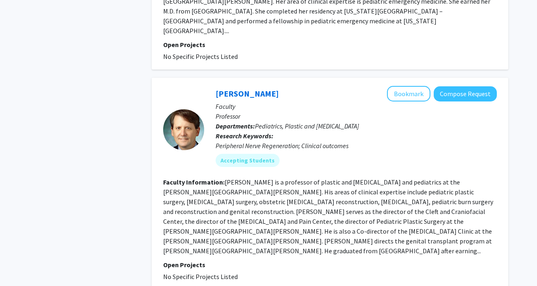
scroll to position [1240, 0]
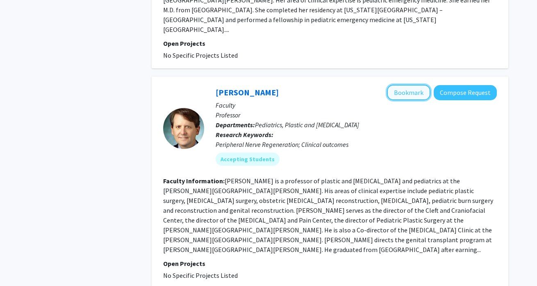
click at [409, 85] on button "Bookmark" at bounding box center [408, 93] width 43 height 16
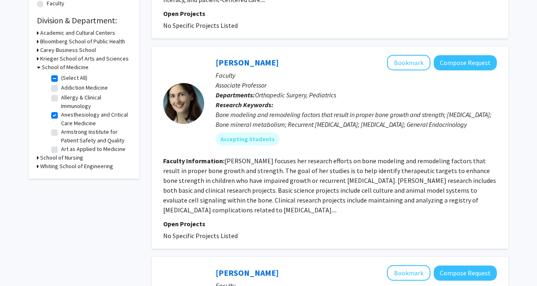
scroll to position [0, 0]
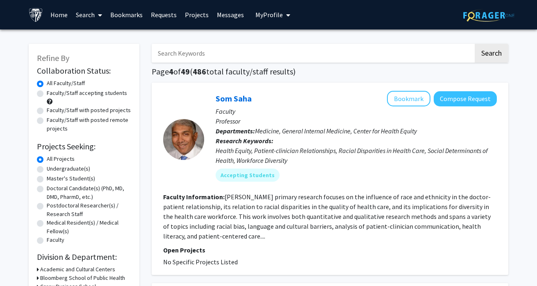
click at [136, 15] on link "Bookmarks" at bounding box center [126, 14] width 41 height 29
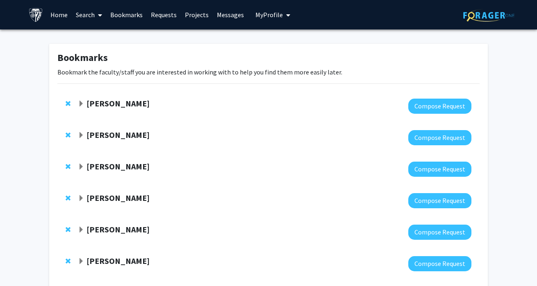
click at [286, 18] on icon "My profile dropdown to access profile and logout" at bounding box center [288, 15] width 4 height 7
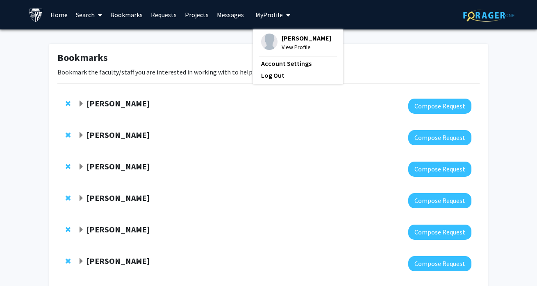
click at [290, 47] on span "View Profile" at bounding box center [306, 47] width 50 height 9
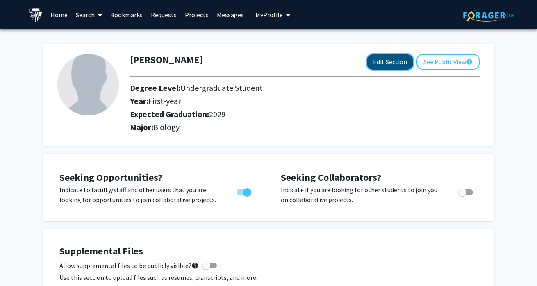
click at [377, 64] on button "Edit Section" at bounding box center [390, 61] width 46 height 15
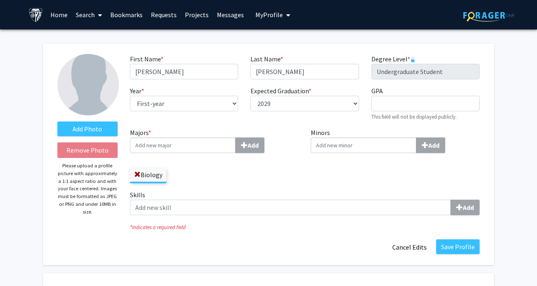
click at [157, 145] on input "Majors * Add" at bounding box center [183, 146] width 106 height 16
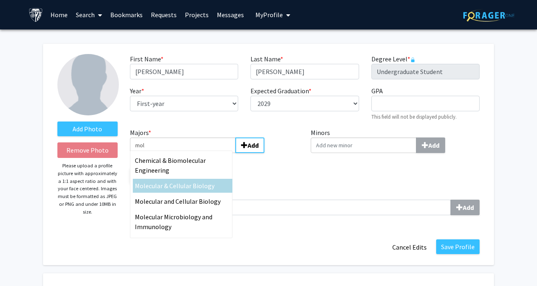
click at [179, 185] on span "ecular & Cellular Biology" at bounding box center [179, 186] width 69 height 8
click at [179, 153] on input "mol" at bounding box center [183, 146] width 106 height 16
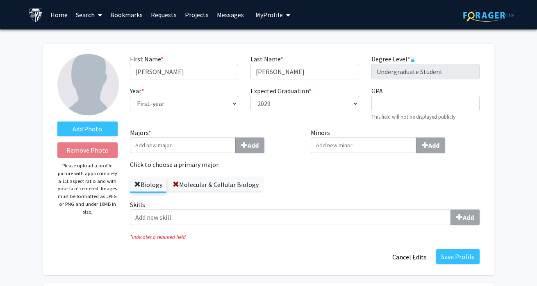
click at [137, 183] on span at bounding box center [137, 185] width 7 height 7
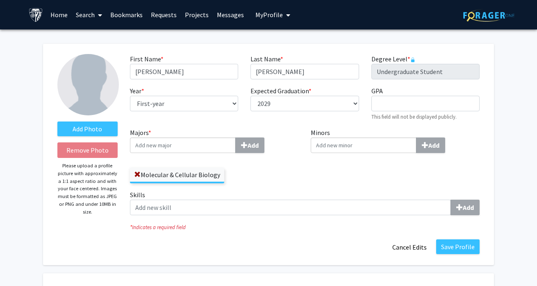
click at [325, 144] on input "Minors Add" at bounding box center [364, 146] width 106 height 16
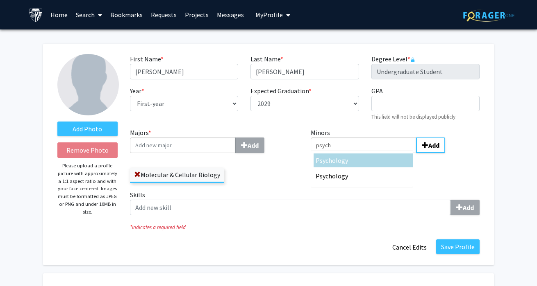
click at [334, 164] on span "ology" at bounding box center [340, 161] width 16 height 8
click at [334, 153] on input "psych" at bounding box center [364, 146] width 106 height 16
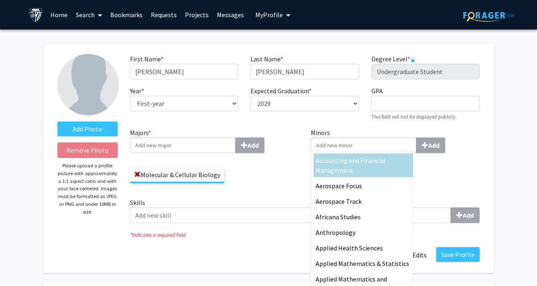
click at [259, 191] on div "Majors * Add Molecular & Cellular Biology Minors Accounting and Financial Manag…" at bounding box center [305, 179] width 362 height 102
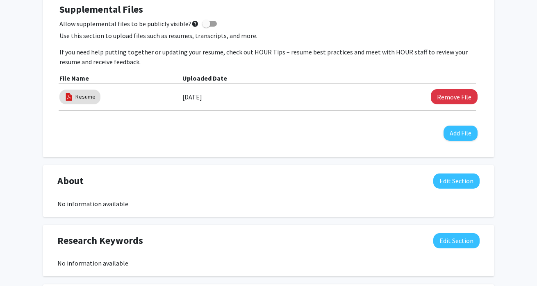
scroll to position [365, 0]
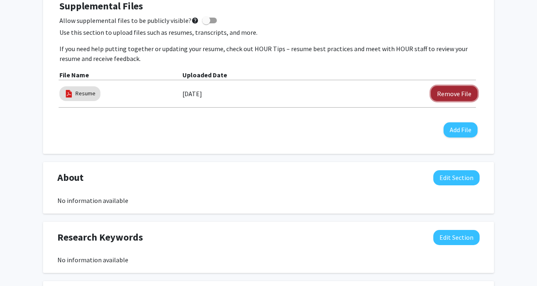
click at [443, 93] on button "Remove File" at bounding box center [454, 93] width 47 height 15
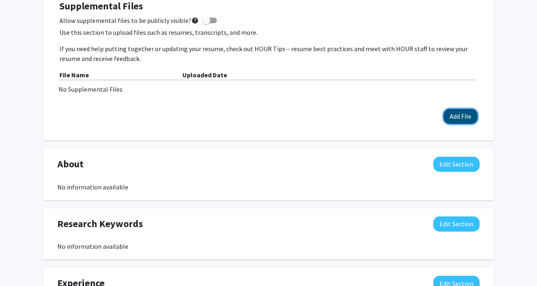
click at [460, 122] on button "Add File" at bounding box center [460, 116] width 34 height 15
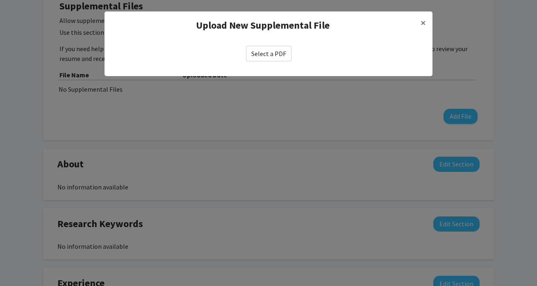
click at [283, 56] on label "Select a PDF" at bounding box center [268, 54] width 45 height 16
click at [0, 0] on input "Select a PDF" at bounding box center [0, 0] width 0 height 0
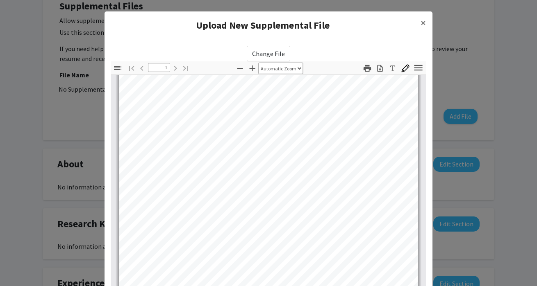
scroll to position [102, 0]
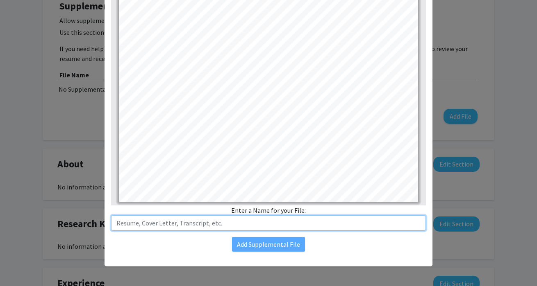
click at [254, 226] on input "text" at bounding box center [268, 224] width 315 height 16
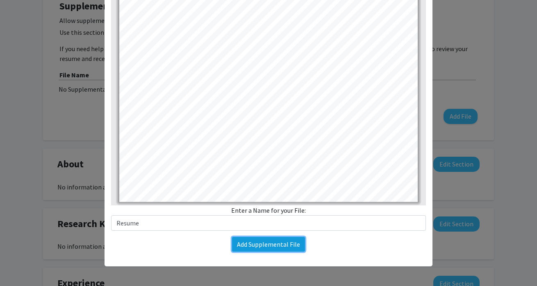
click at [267, 250] on button "Add Supplemental File" at bounding box center [268, 244] width 73 height 15
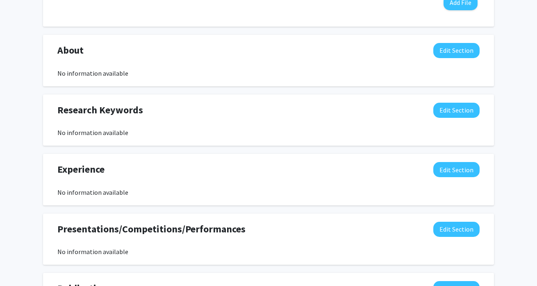
scroll to position [479, 0]
